Goal: Register for event/course

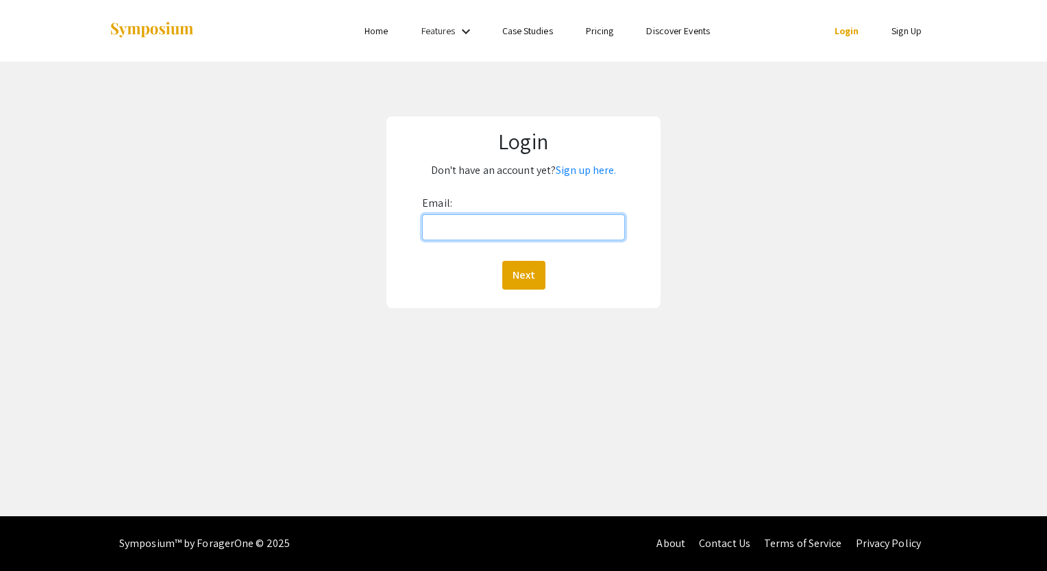
click at [466, 232] on input "Email:" at bounding box center [523, 227] width 203 height 26
type input "[EMAIL_ADDRESS][DOMAIN_NAME]"
click at [502, 261] on button "Next" at bounding box center [523, 275] width 43 height 29
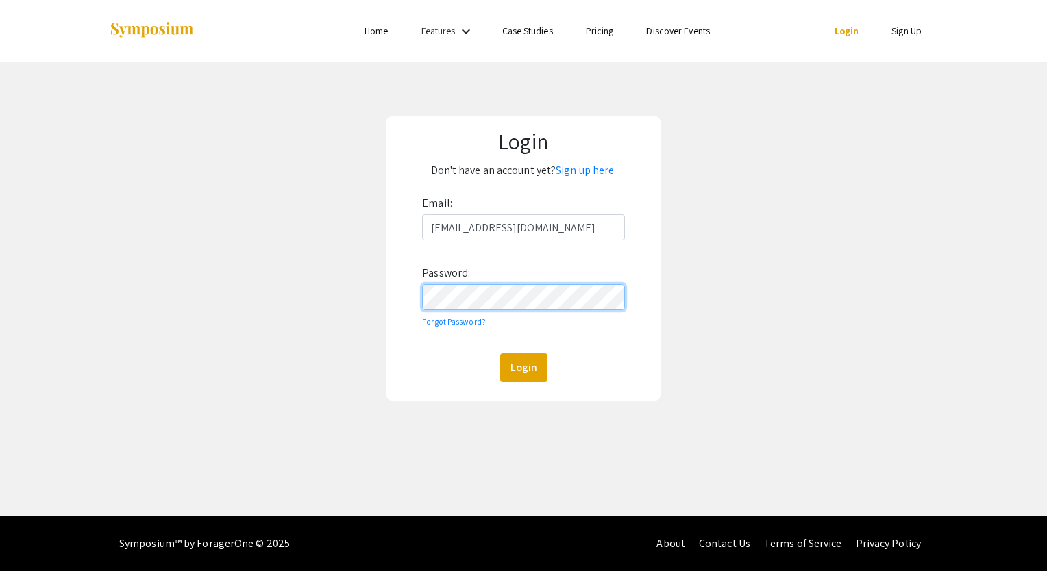
click at [500, 354] on button "Login" at bounding box center [523, 368] width 47 height 29
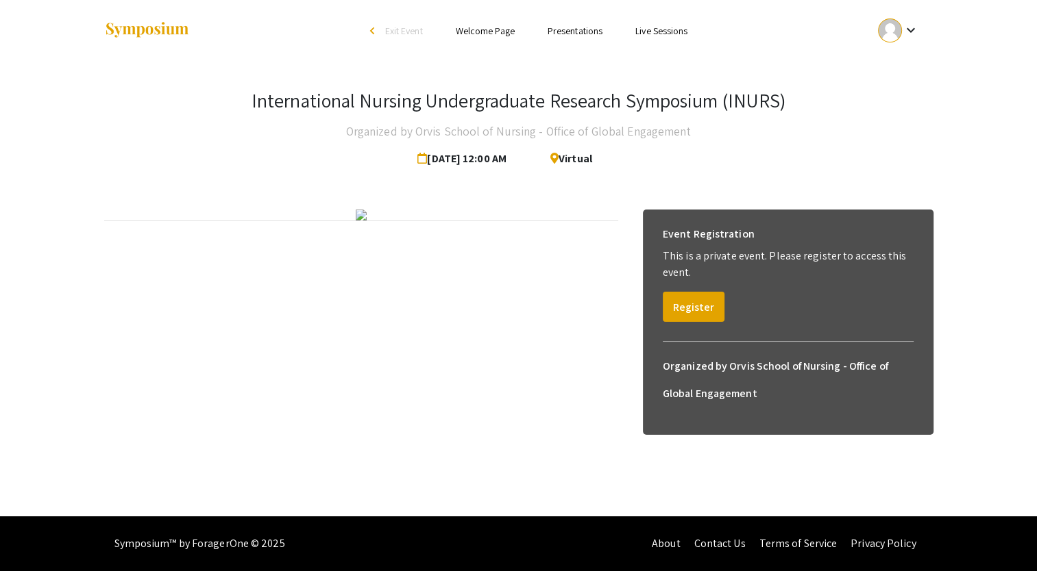
scroll to position [15, 0]
click at [684, 292] on button "Register" at bounding box center [694, 307] width 62 height 30
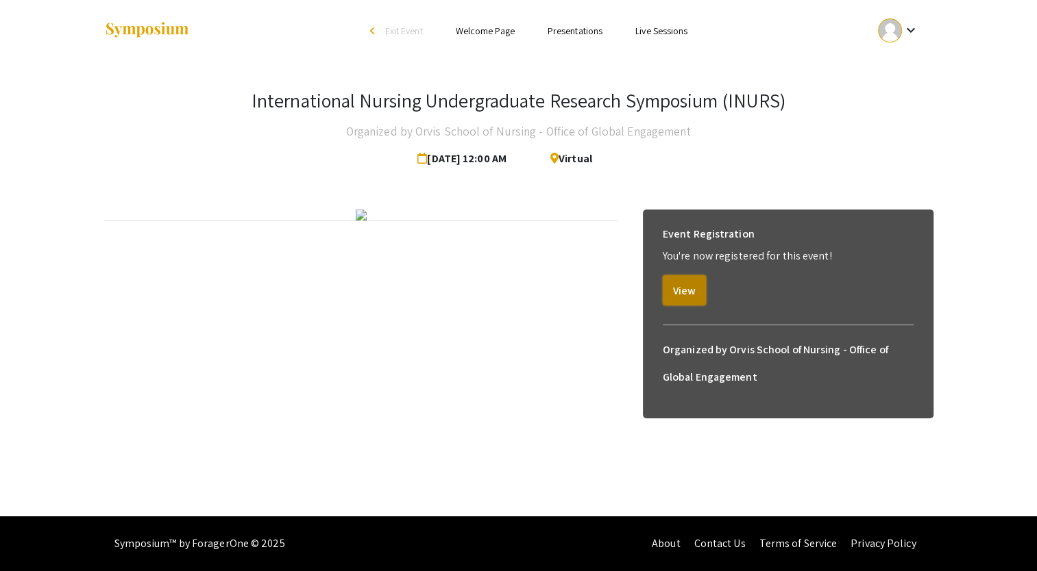
click at [687, 275] on button "View" at bounding box center [684, 290] width 43 height 30
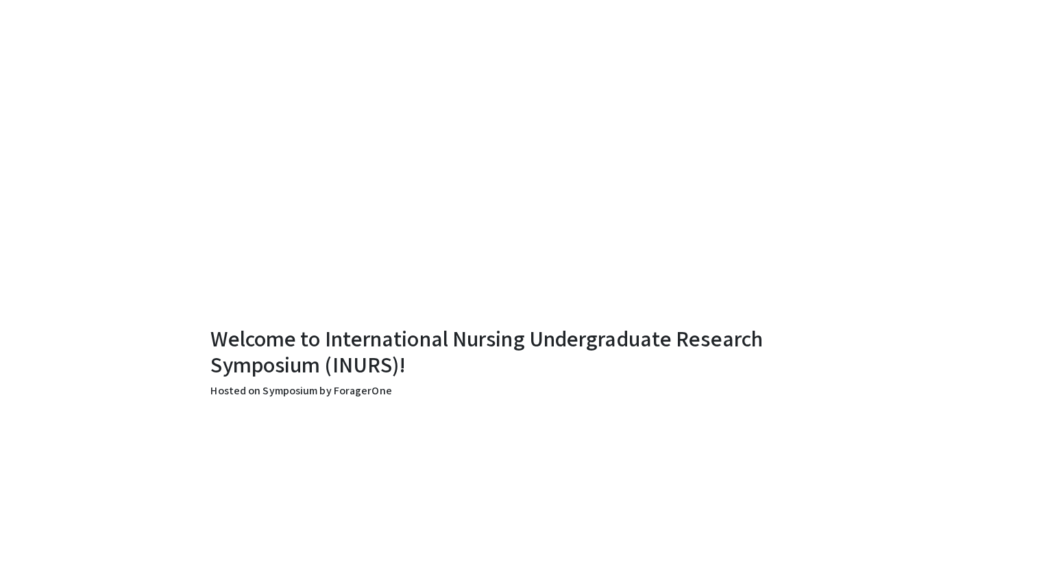
scroll to position [83, 0]
